Goal: Task Accomplishment & Management: Complete application form

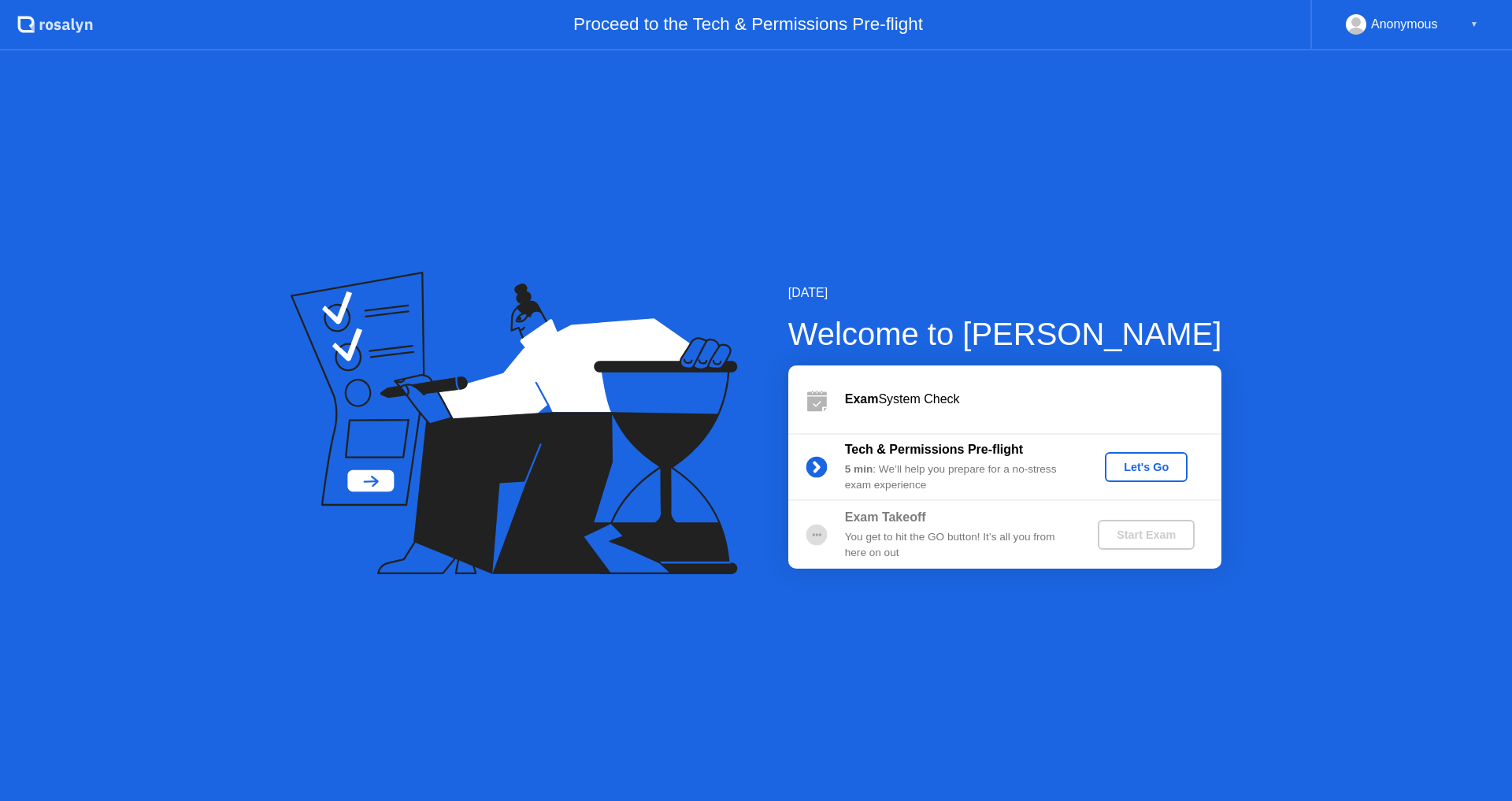
click at [1163, 469] on div "Let's Go" at bounding box center [1146, 468] width 70 height 13
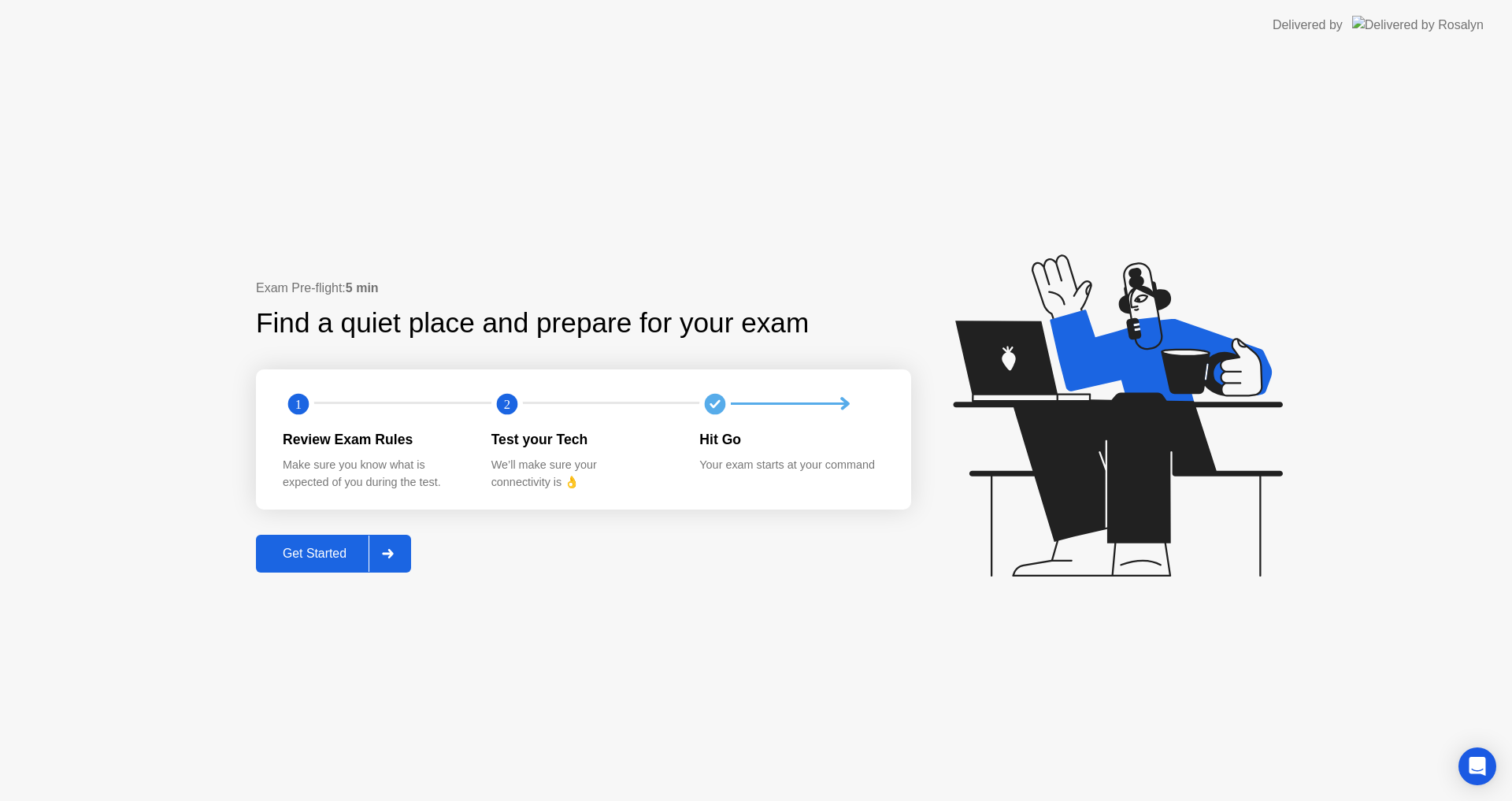
click at [328, 541] on button "Get Started" at bounding box center [333, 554] width 156 height 38
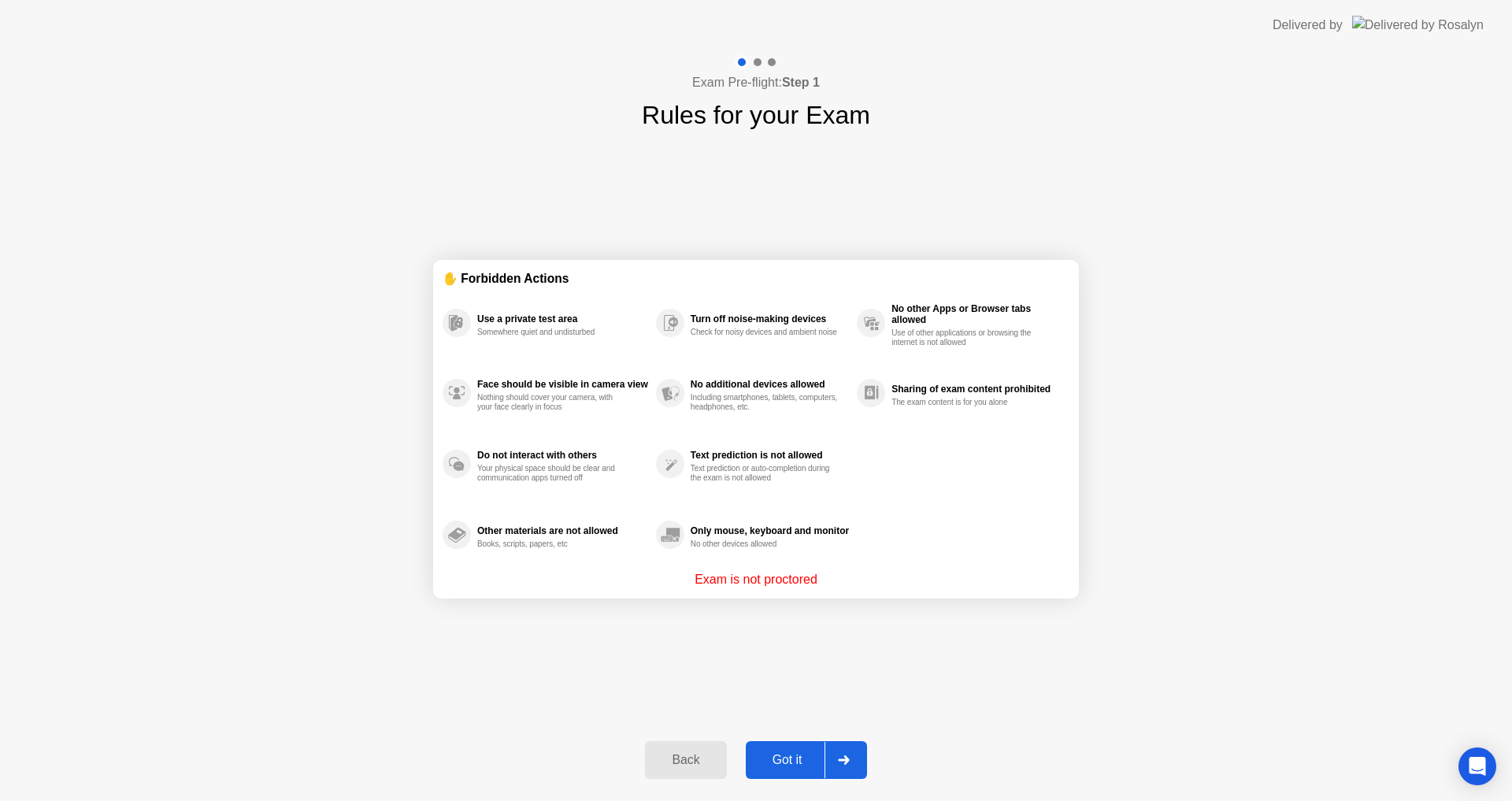
click at [786, 759] on div "Got it" at bounding box center [788, 759] width 74 height 14
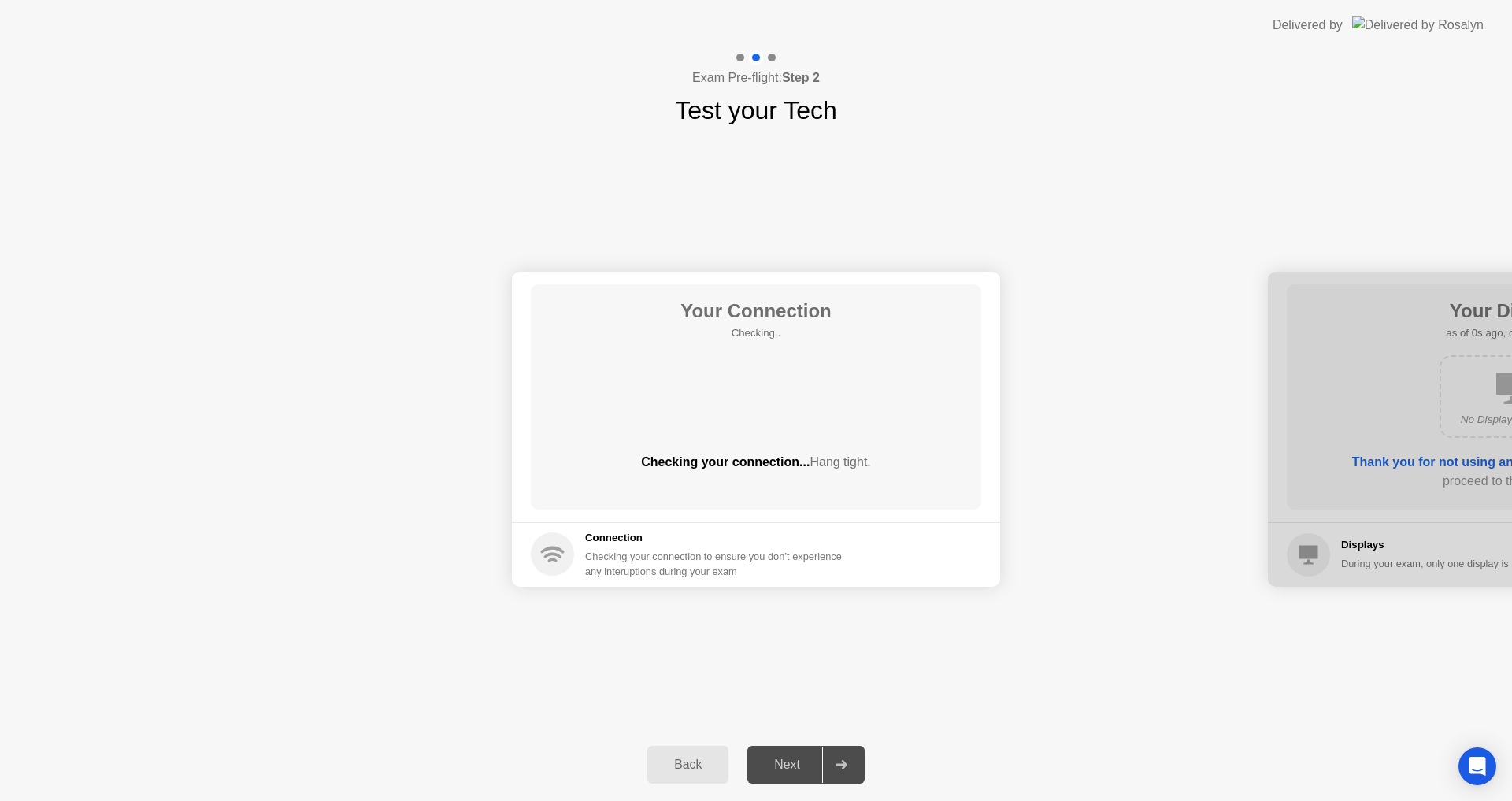
click at [786, 759] on div "Next" at bounding box center [787, 764] width 70 height 14
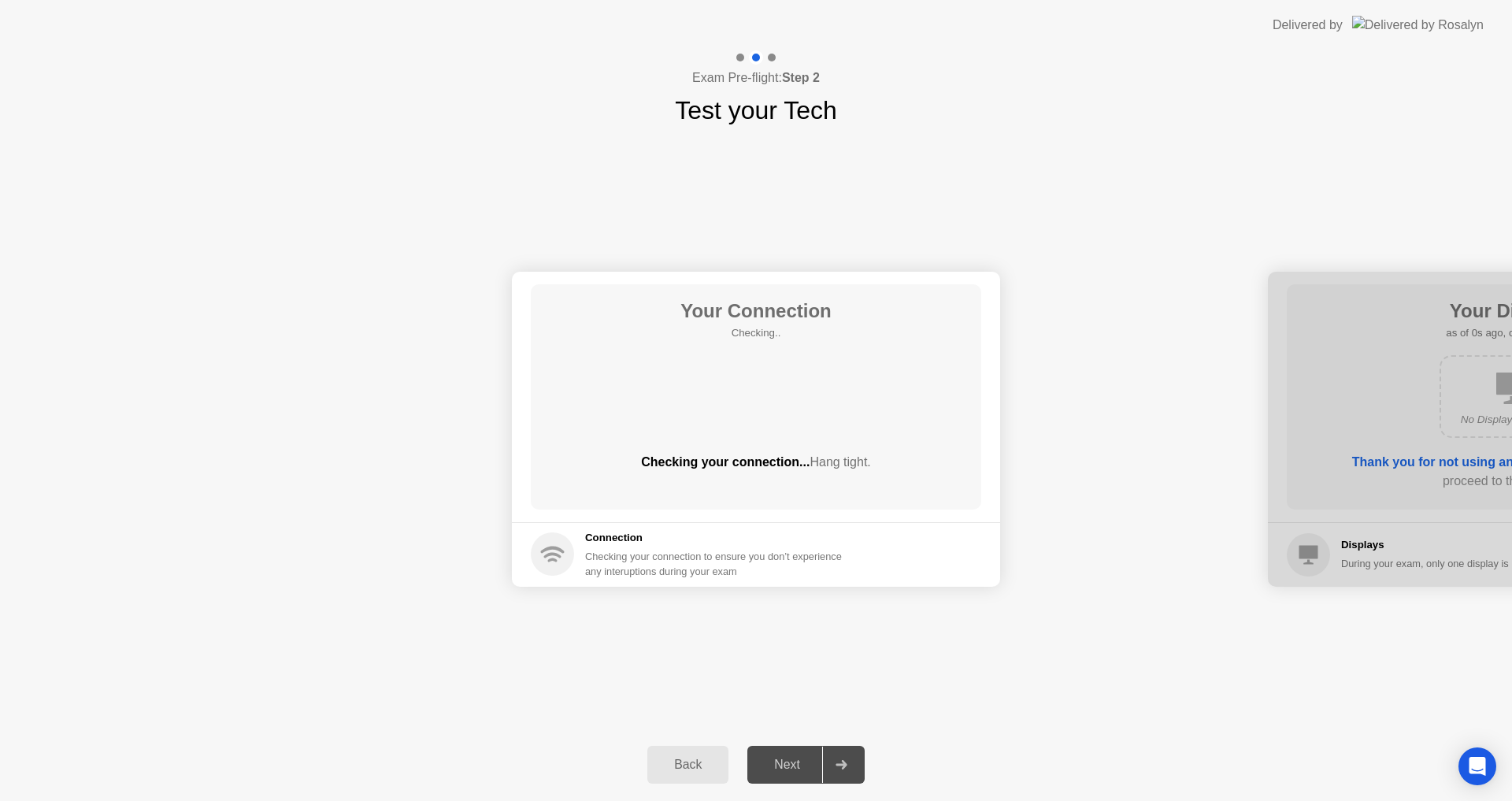
click at [786, 759] on div "Next" at bounding box center [787, 764] width 70 height 14
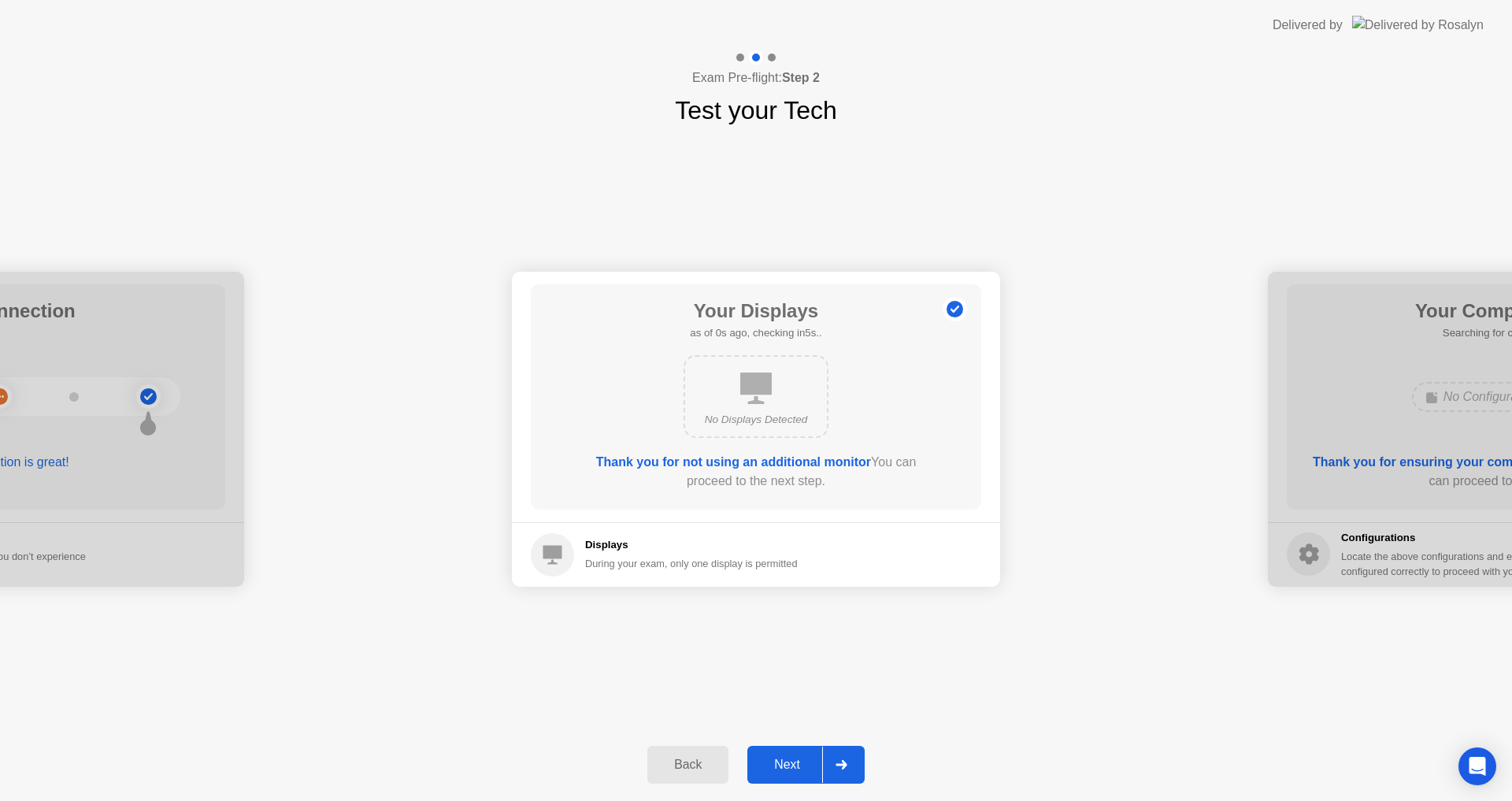
click at [786, 759] on div "Next" at bounding box center [787, 764] width 70 height 14
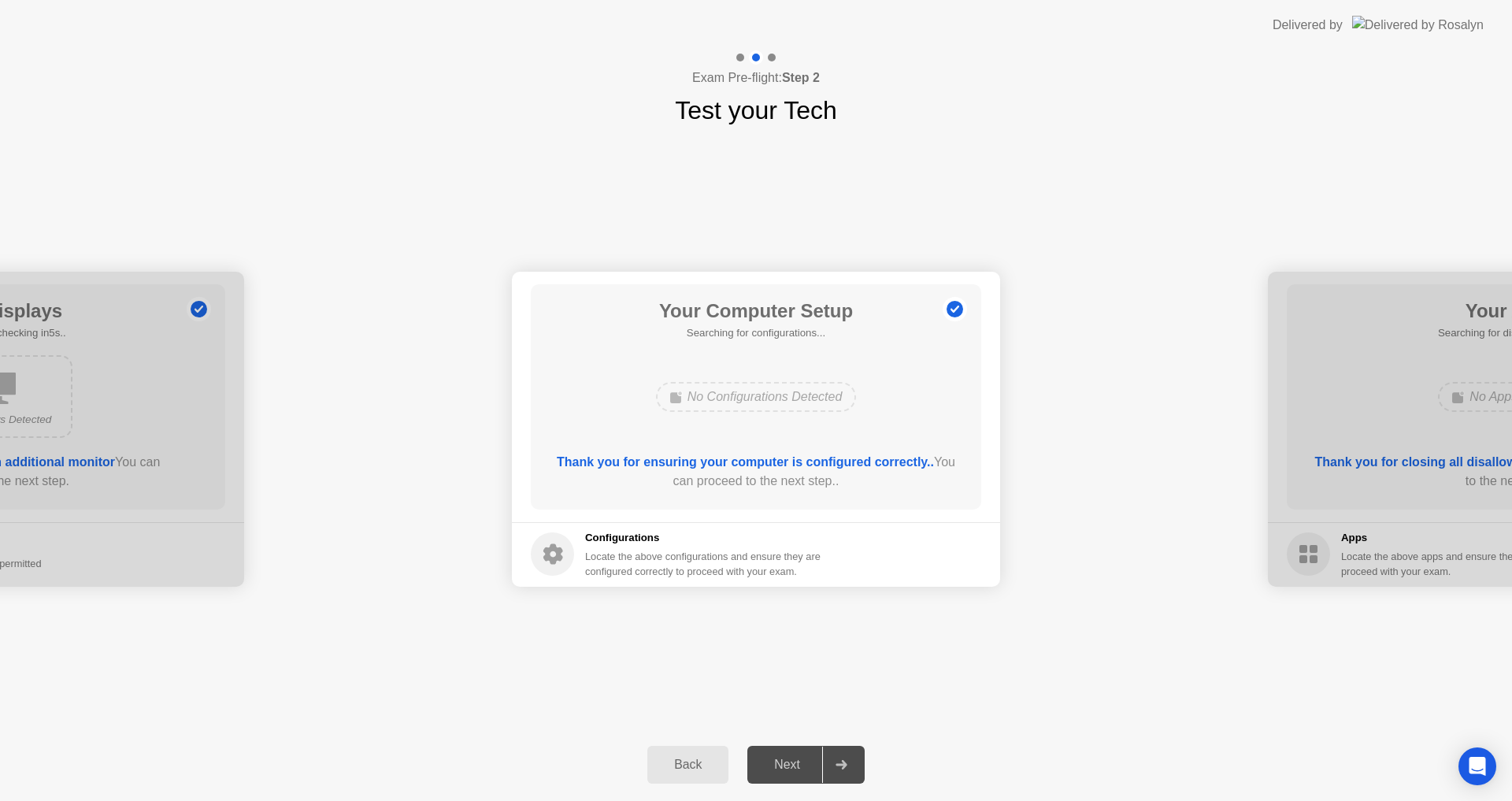
click at [786, 759] on div "Next" at bounding box center [787, 764] width 70 height 14
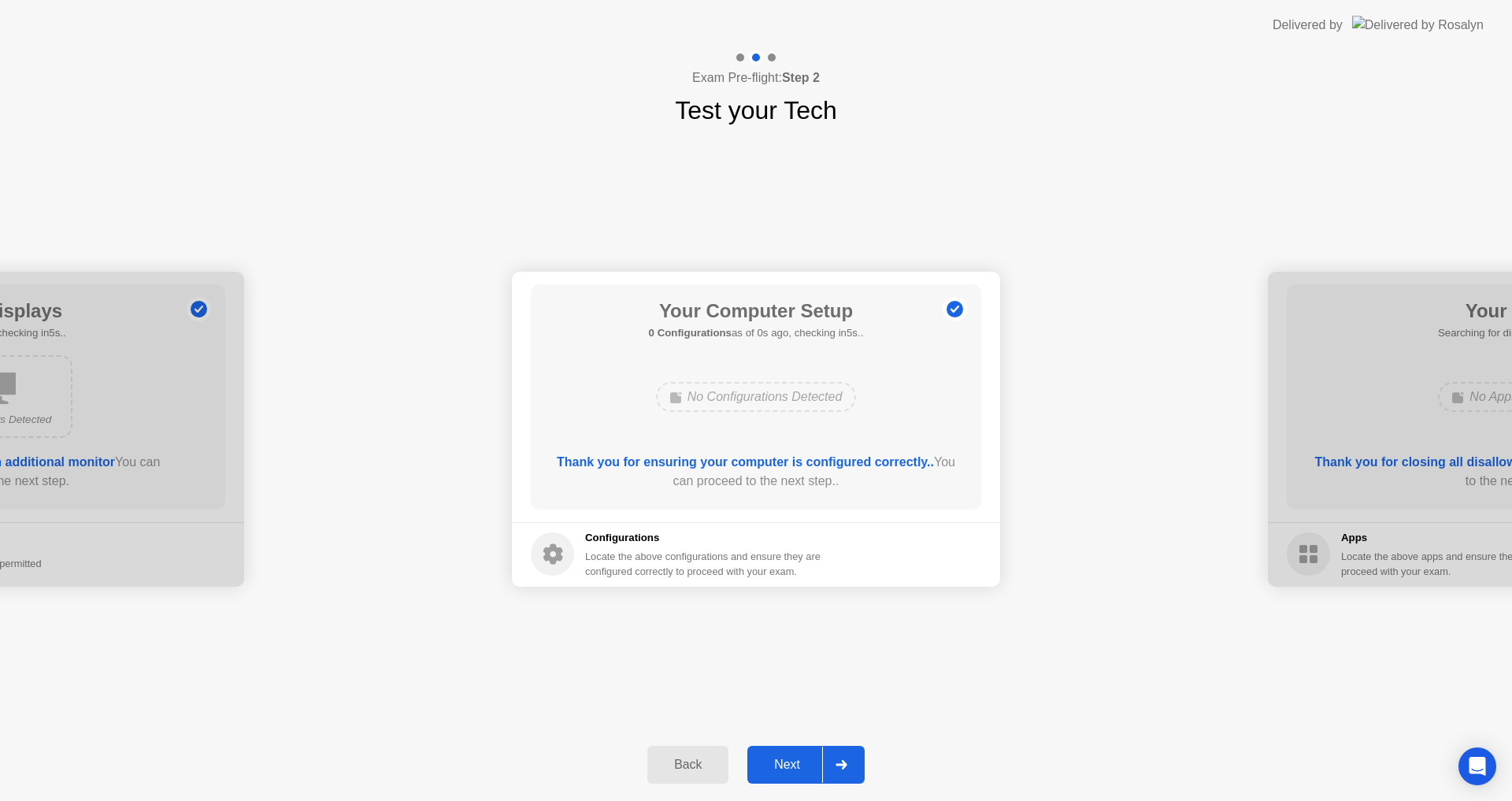
click at [786, 759] on div "Next" at bounding box center [787, 764] width 70 height 14
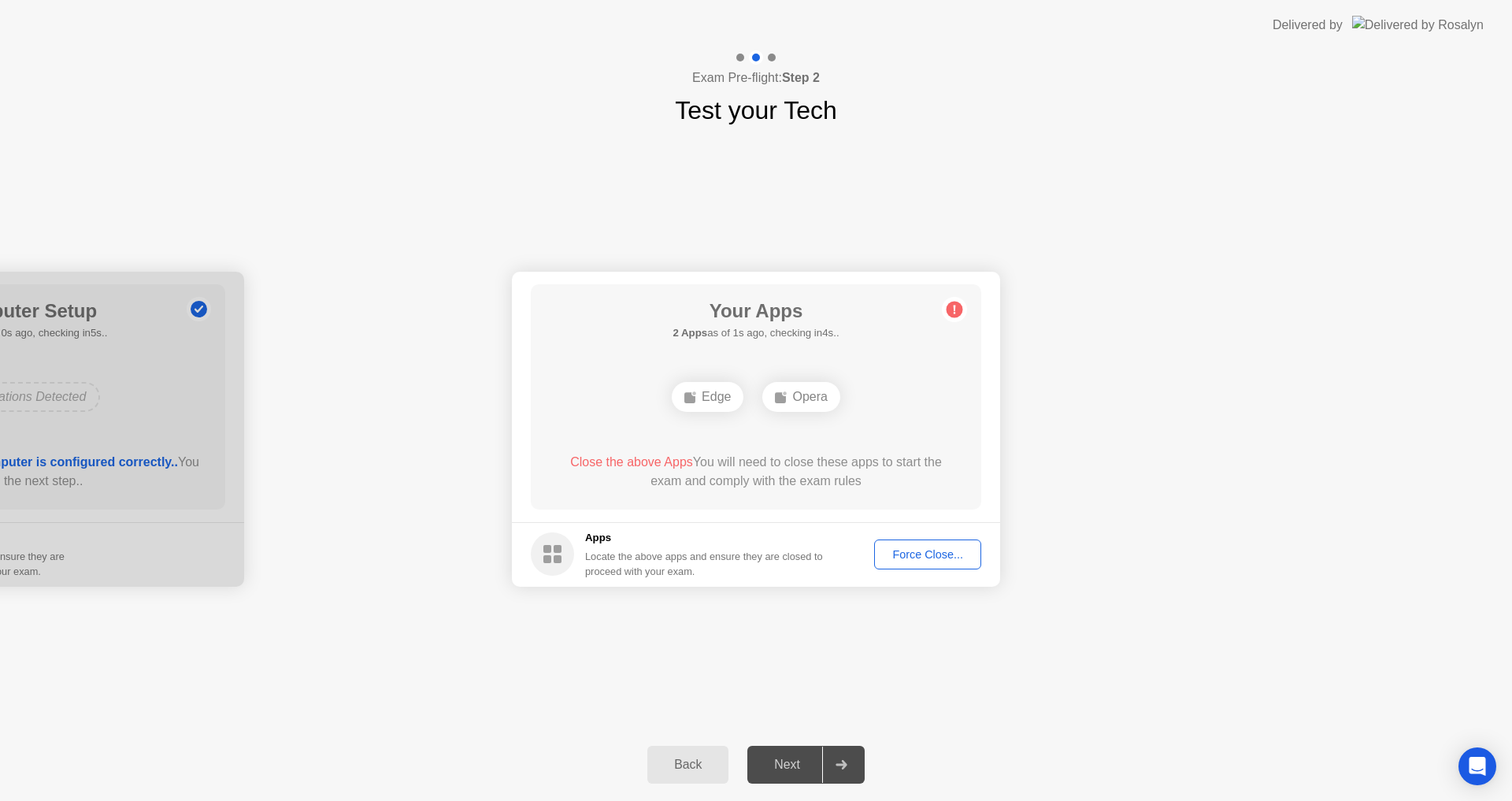
click at [819, 356] on div "Your Apps 2 Apps as of 1s ago, checking in4s.. Edge Opera Close the above Apps …" at bounding box center [756, 396] width 451 height 225
click at [935, 552] on div "Force Close..." at bounding box center [928, 555] width 96 height 13
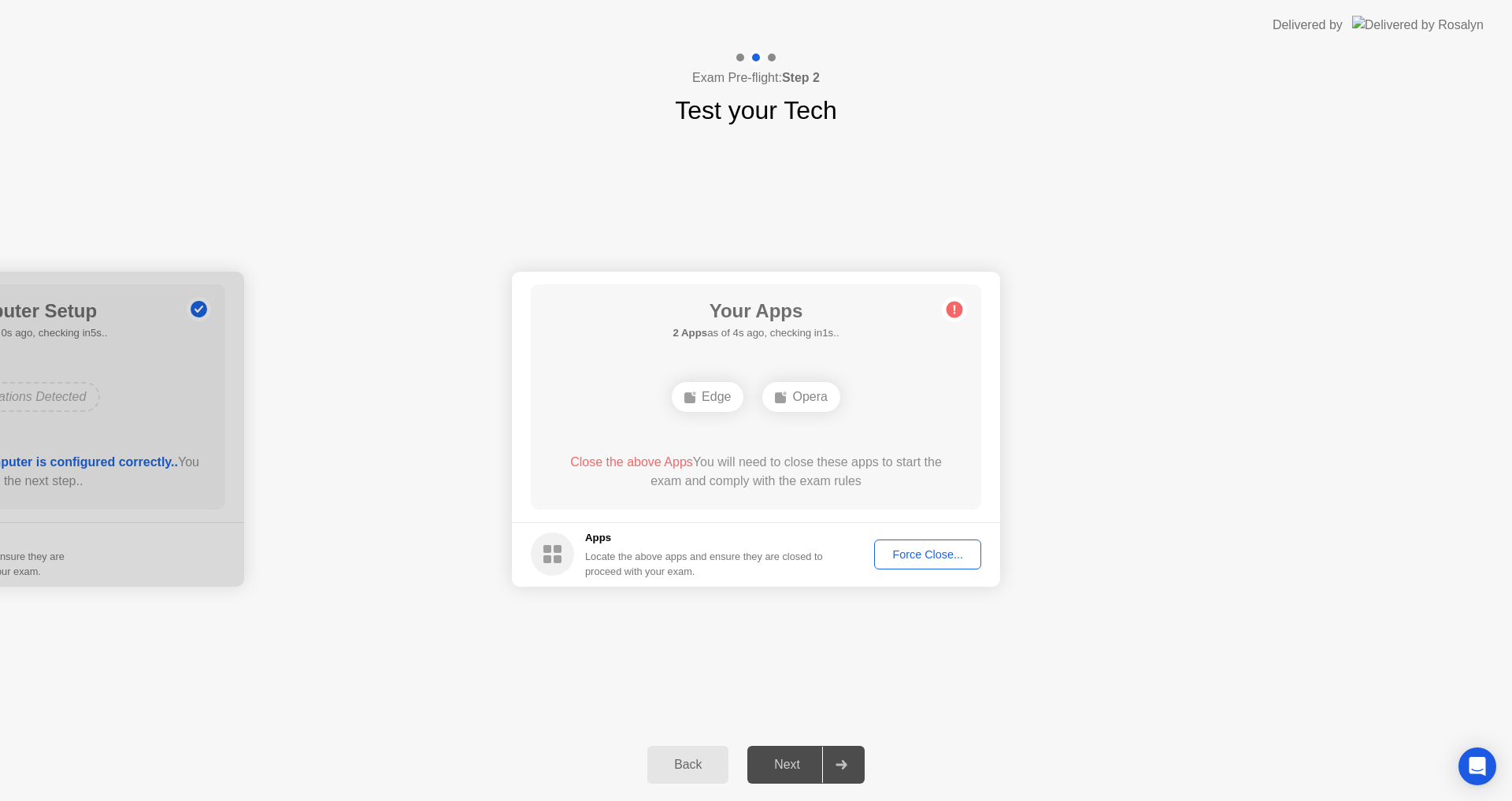
click at [935, 548] on div "Force Close..." at bounding box center [928, 555] width 96 height 13
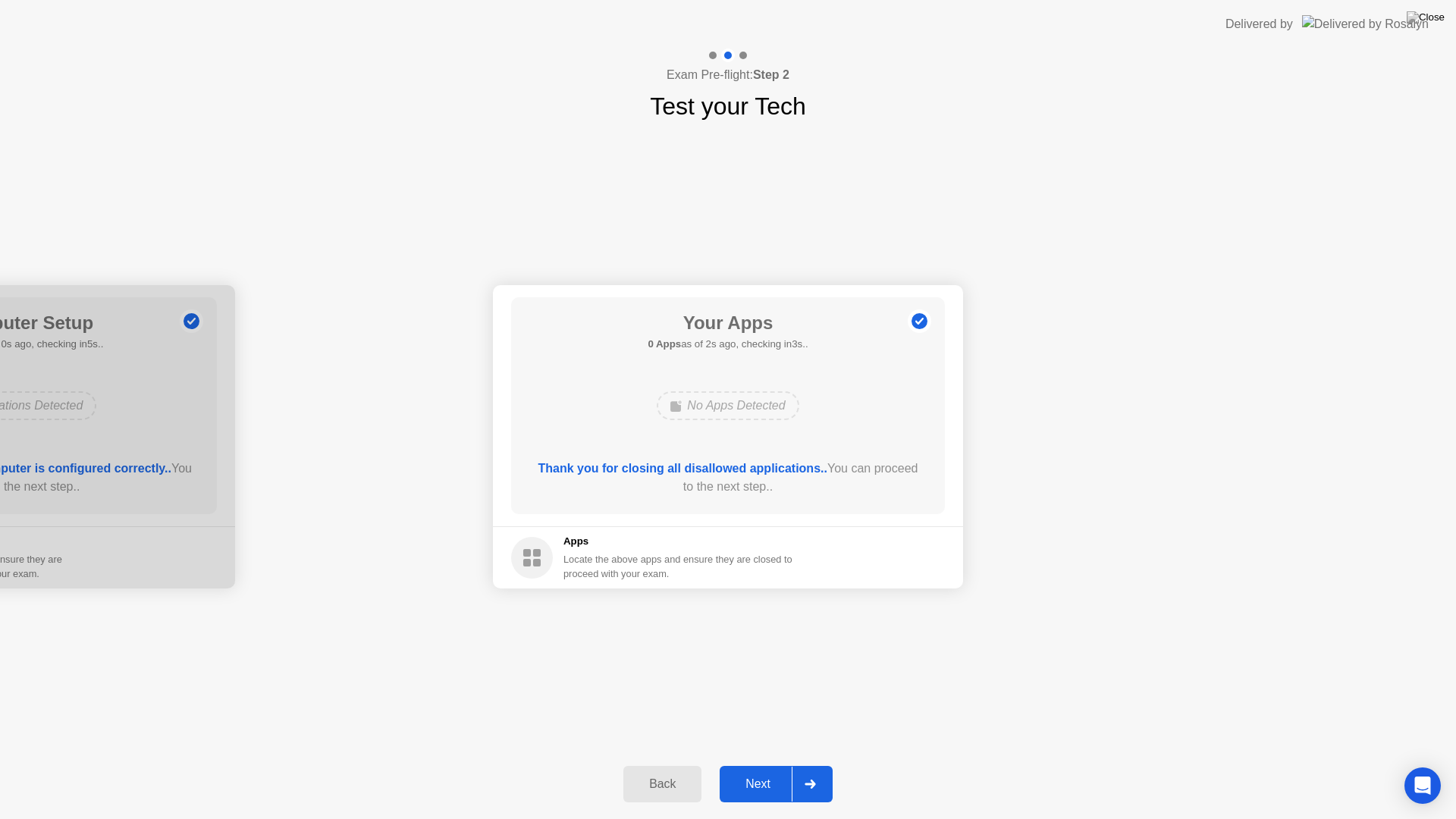
click at [1012, 717] on div "Your Connection Your connection is great! Connection Checking your connection t…" at bounding box center [728, 436] width 1456 height 625
drag, startPoint x: 1278, startPoint y: 4, endPoint x: 1271, endPoint y: 15, distance: 13.0
click at [1276, 7] on div "Delivered by" at bounding box center [1327, 24] width 203 height 48
click at [1250, 23] on header "Delivered by" at bounding box center [728, 24] width 1456 height 48
click at [1234, 30] on header "Delivered by" at bounding box center [728, 24] width 1456 height 48
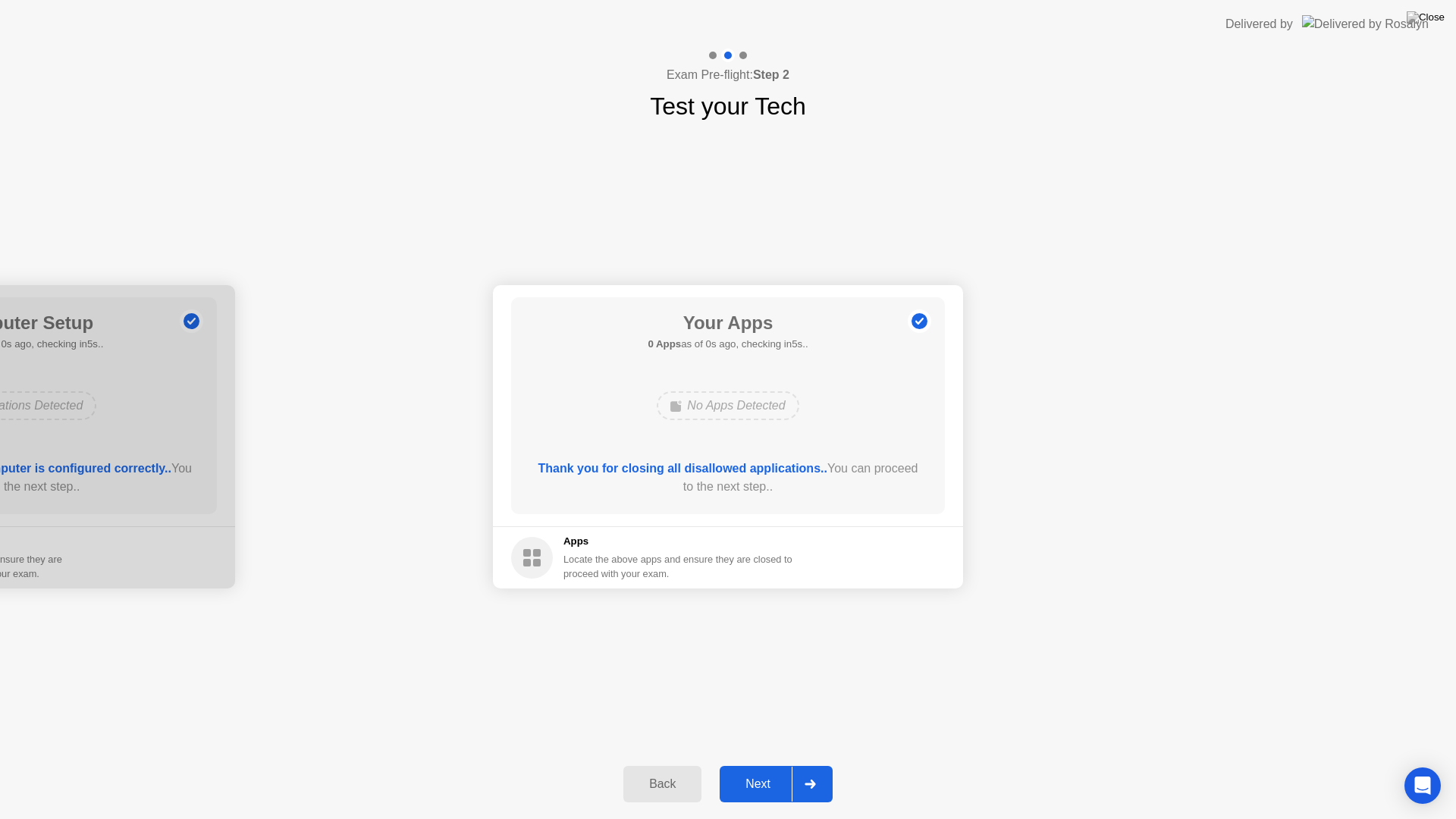
click at [1234, 30] on header "Delivered by" at bounding box center [728, 24] width 1456 height 48
click at [1211, 44] on header "Delivered by" at bounding box center [728, 24] width 1456 height 48
click at [1426, 23] on button at bounding box center [1426, 18] width 45 height 20
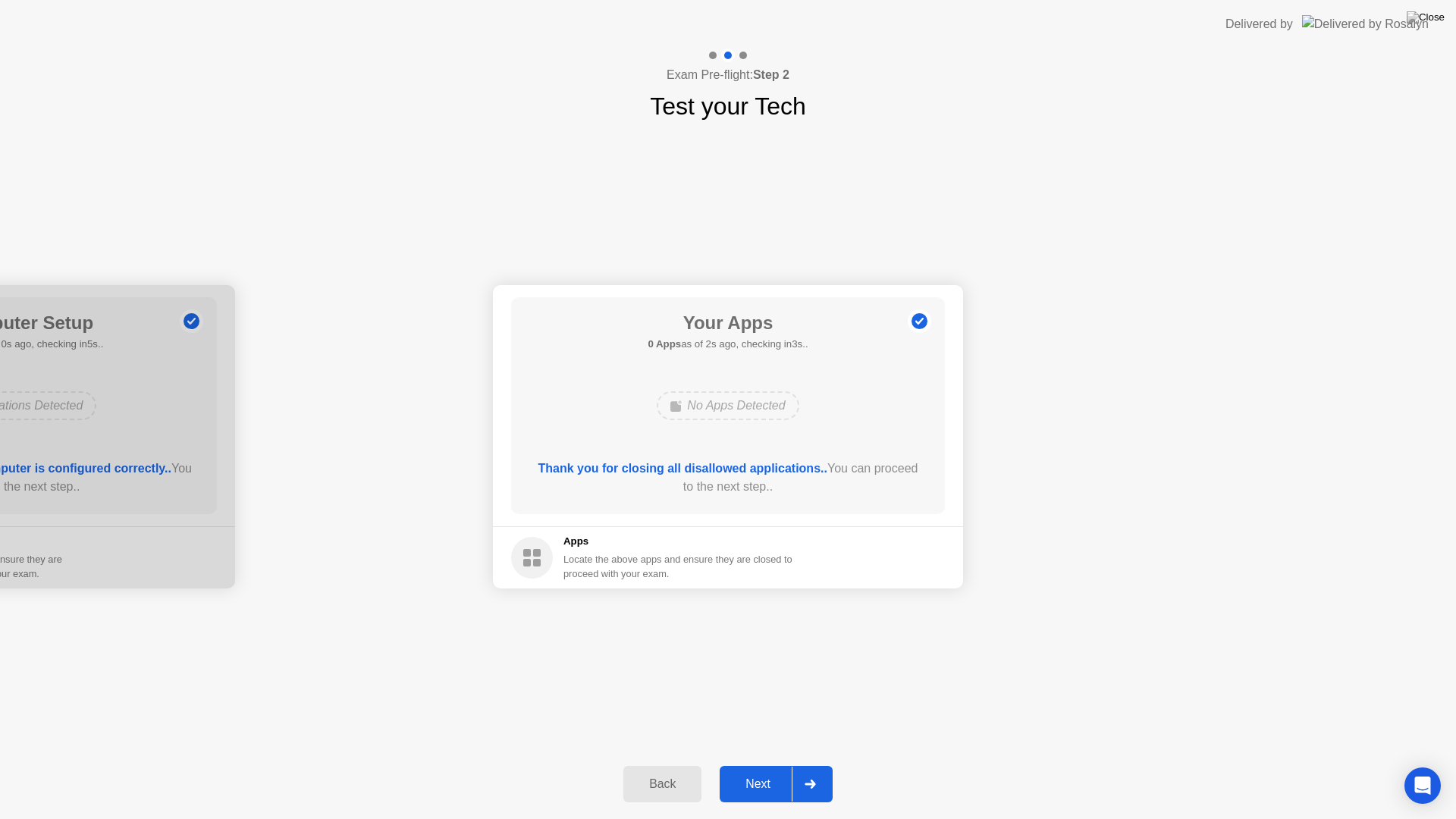
click at [757, 770] on div "Next" at bounding box center [758, 783] width 68 height 13
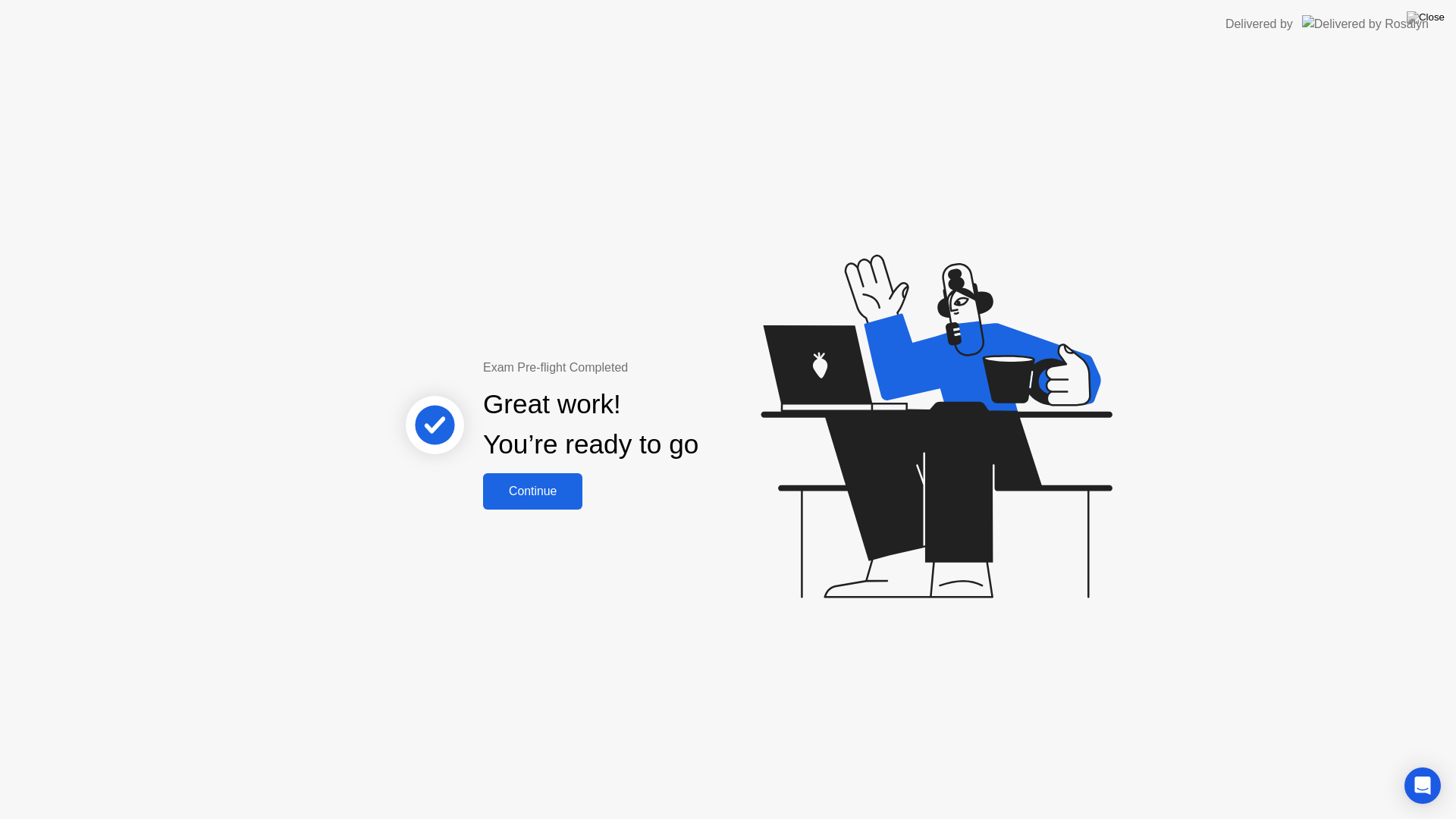
click at [510, 489] on div "Continue" at bounding box center [532, 491] width 90 height 13
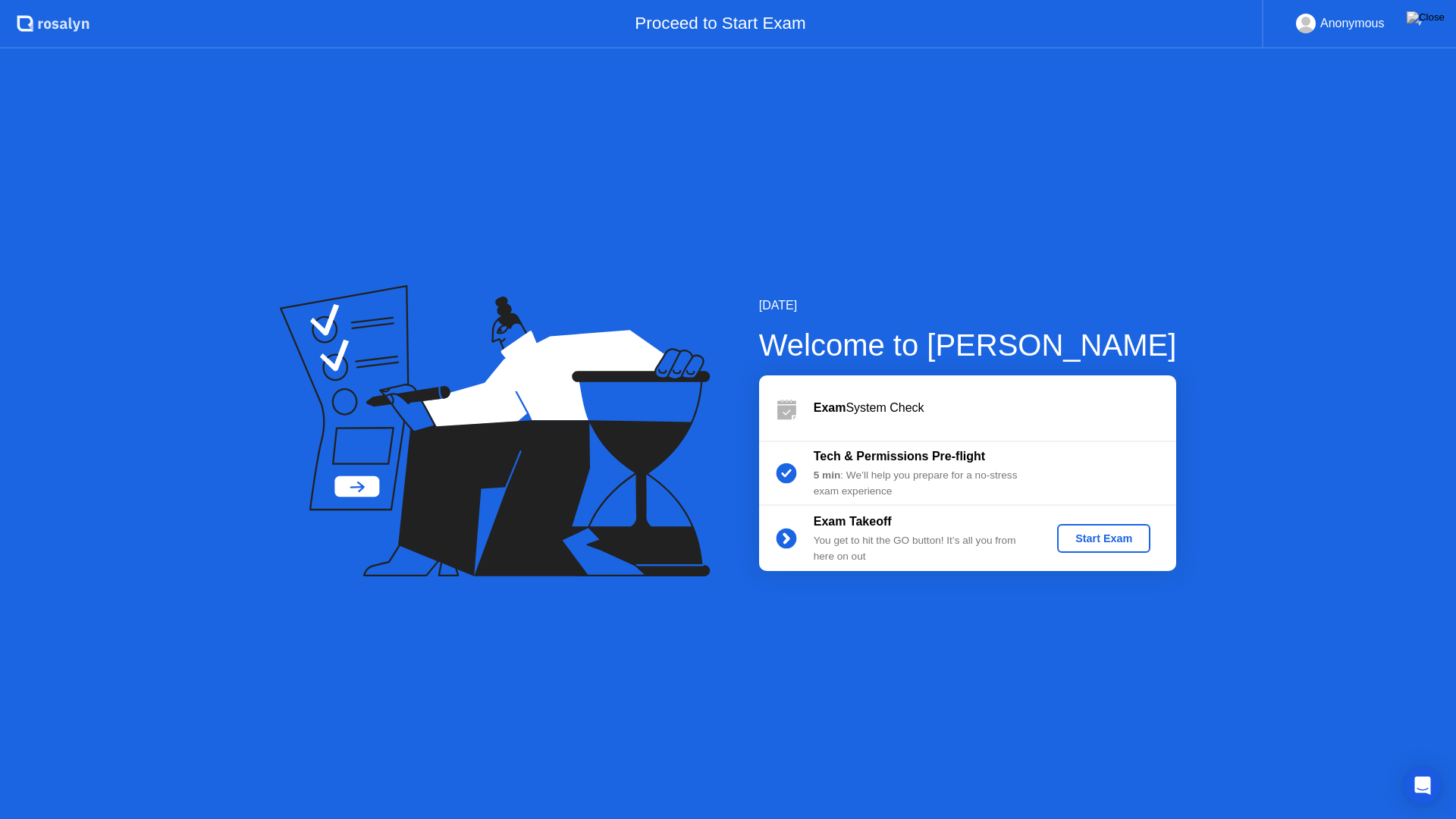
click at [1098, 537] on div "Start Exam" at bounding box center [1103, 538] width 81 height 12
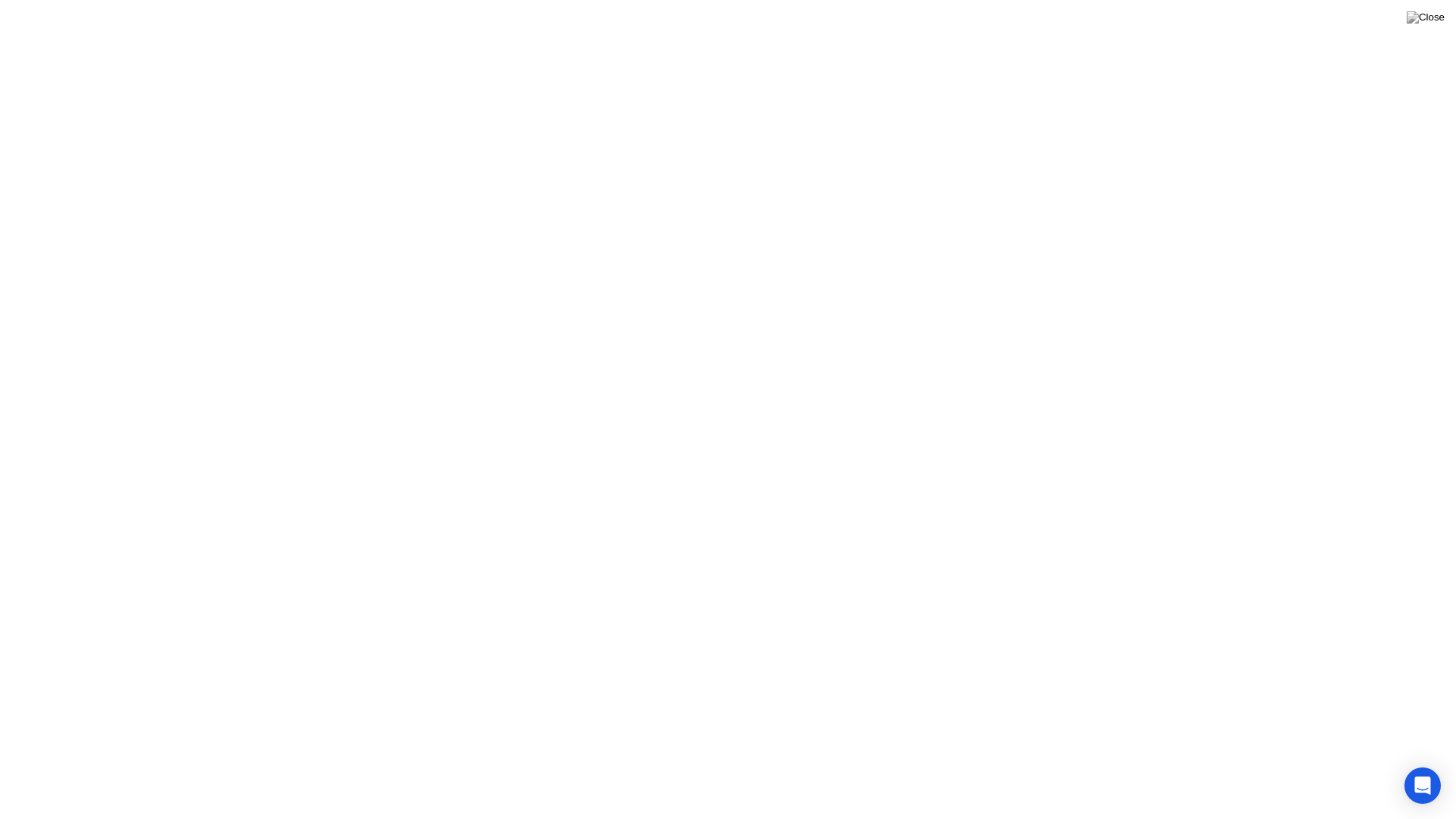
click div
click at [775, 770] on button "Exam Rules" at bounding box center [795, 794] width 80 height 13
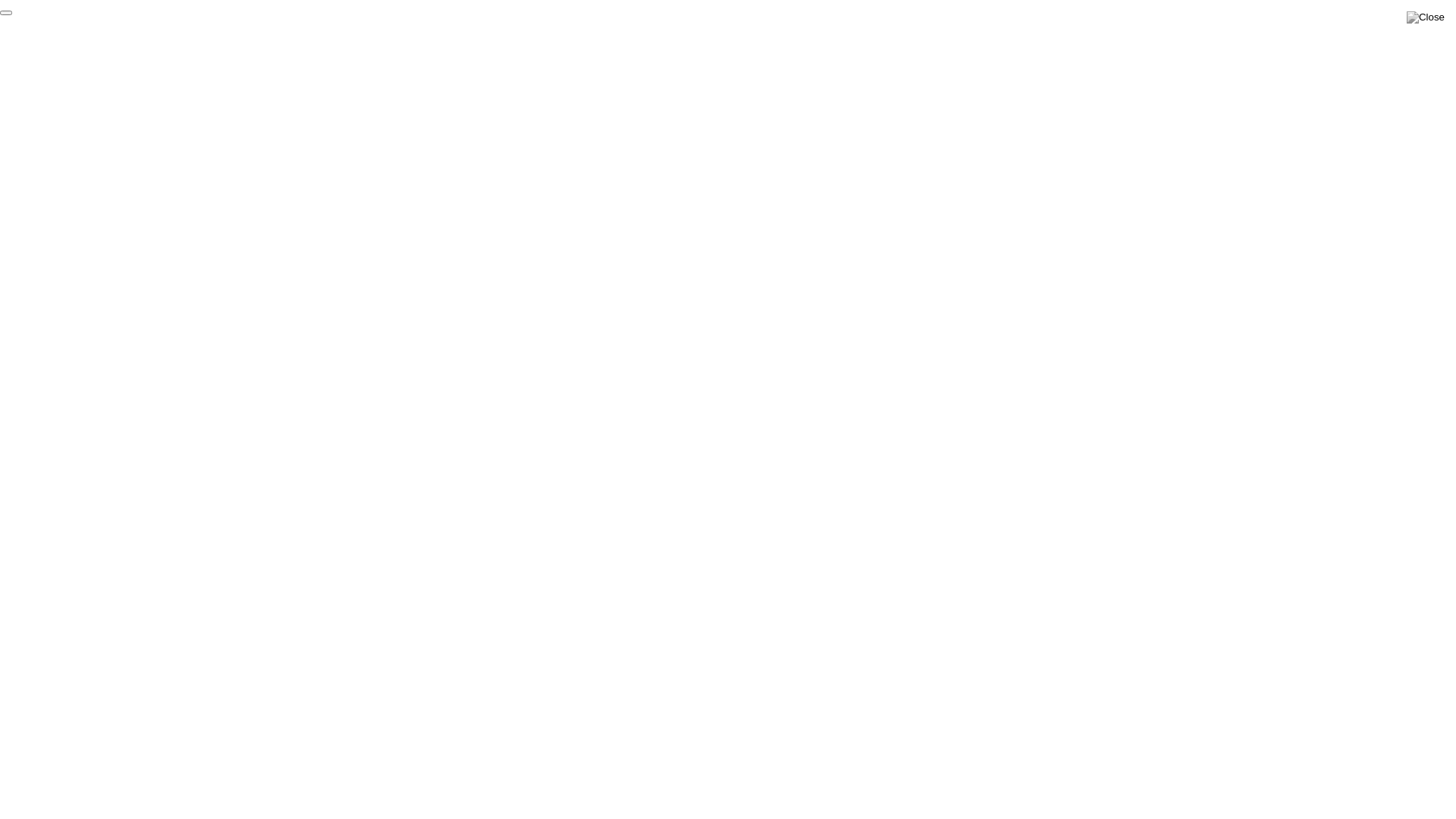
click div "End Proctoring Session"
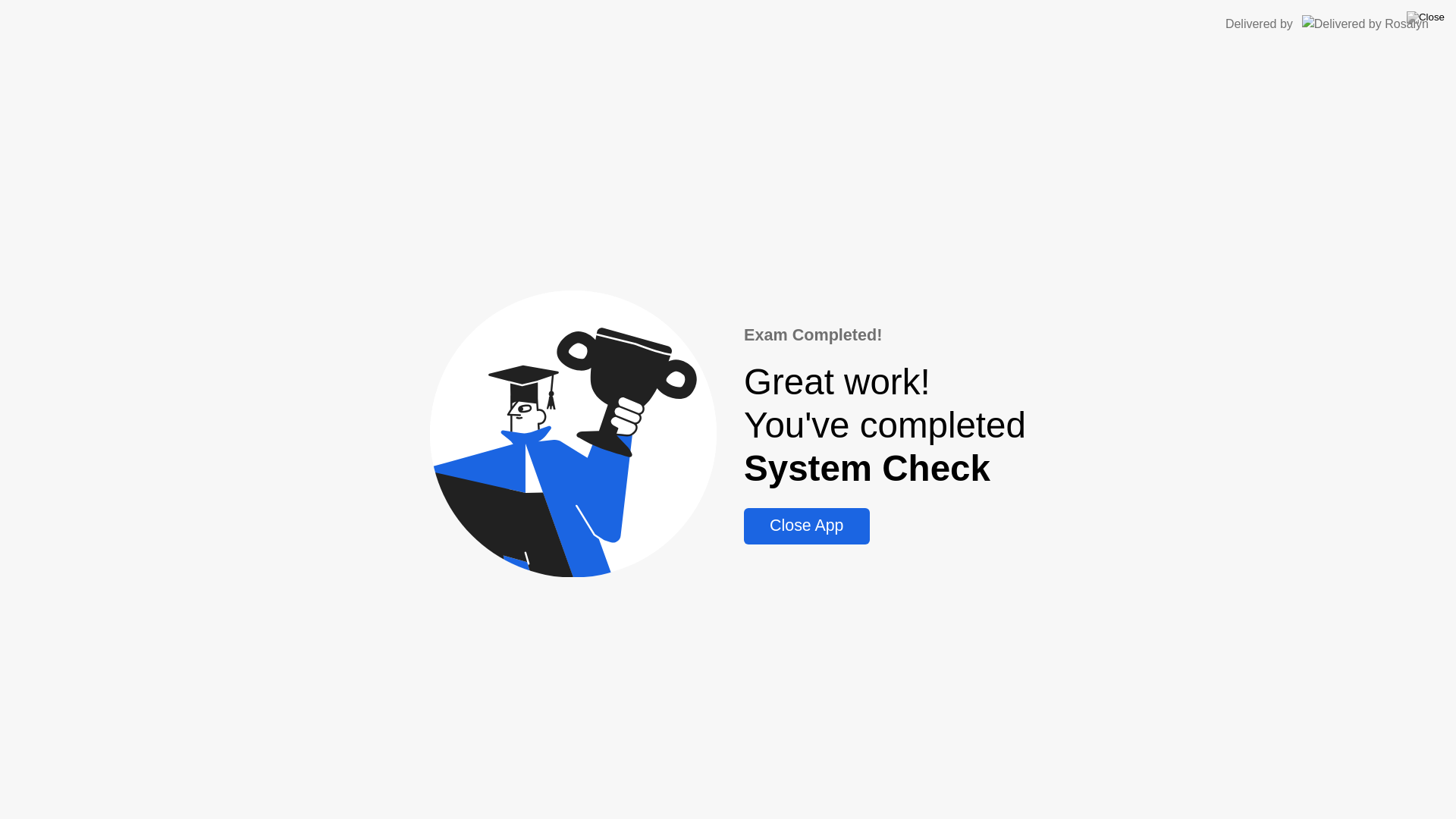
click at [843, 524] on div "Close App" at bounding box center [806, 525] width 116 height 19
